Goal: Go to known website: Access a specific website the user already knows

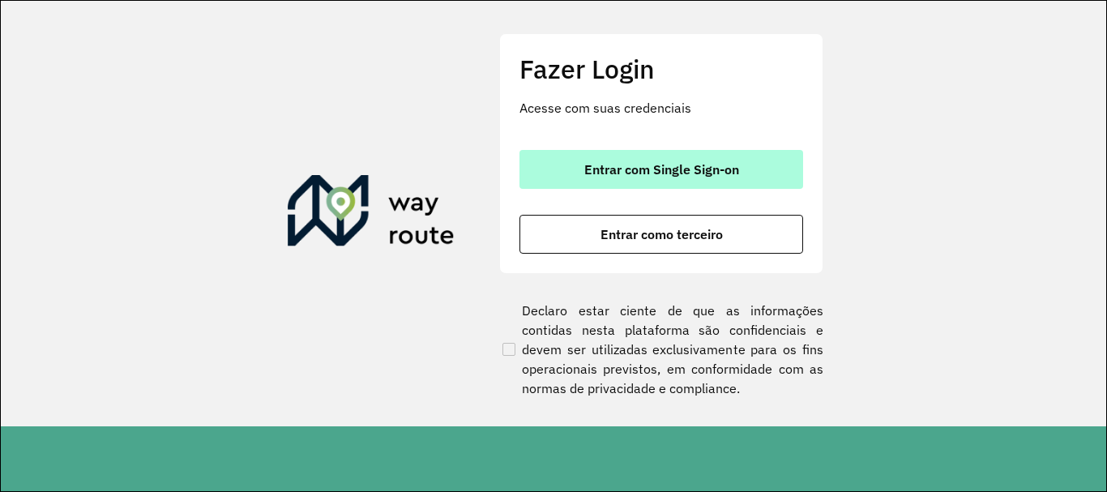
click at [670, 169] on span "Entrar com Single Sign-on" at bounding box center [661, 169] width 155 height 13
